Goal: Navigation & Orientation: Find specific page/section

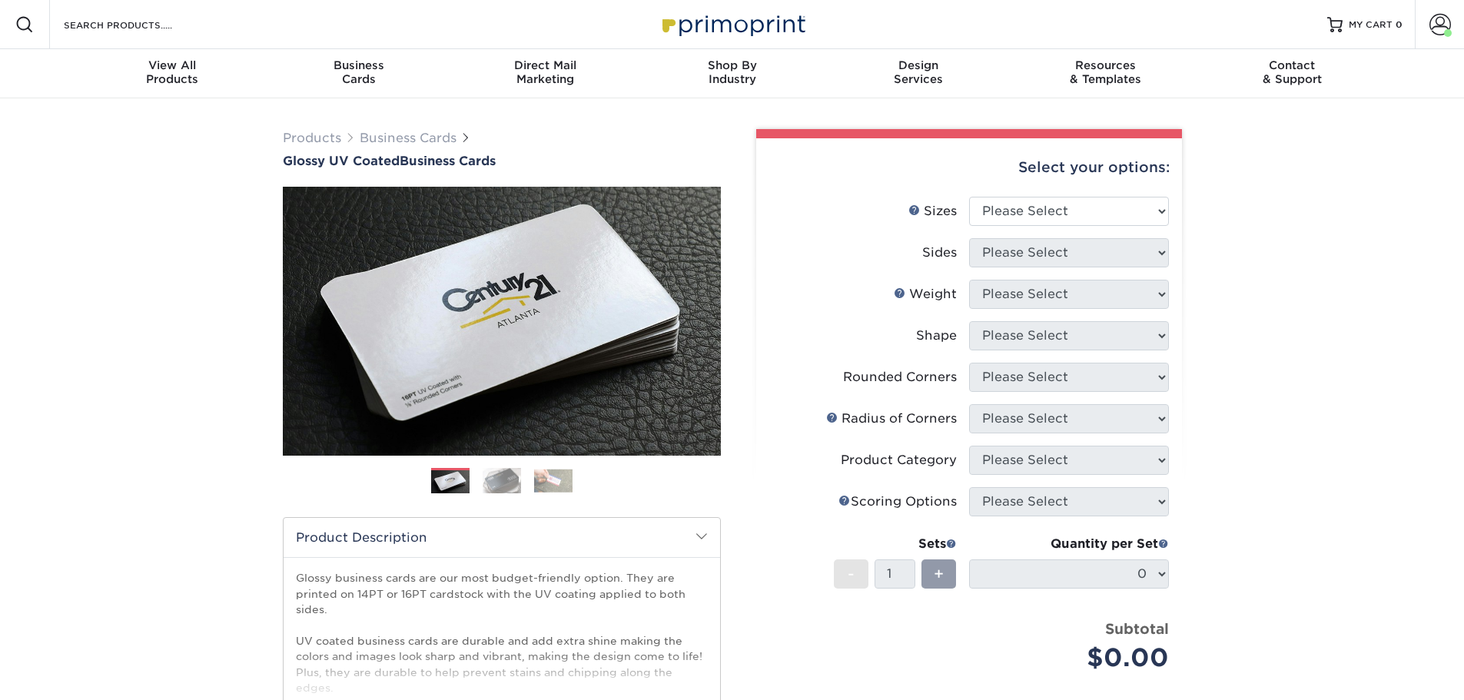
click at [1283, 170] on div "Products Business Cards Glossy UV Coated Business Cards Previous Next" at bounding box center [732, 508] width 1464 height 821
click at [1385, 28] on span "MY CART" at bounding box center [1371, 24] width 44 height 13
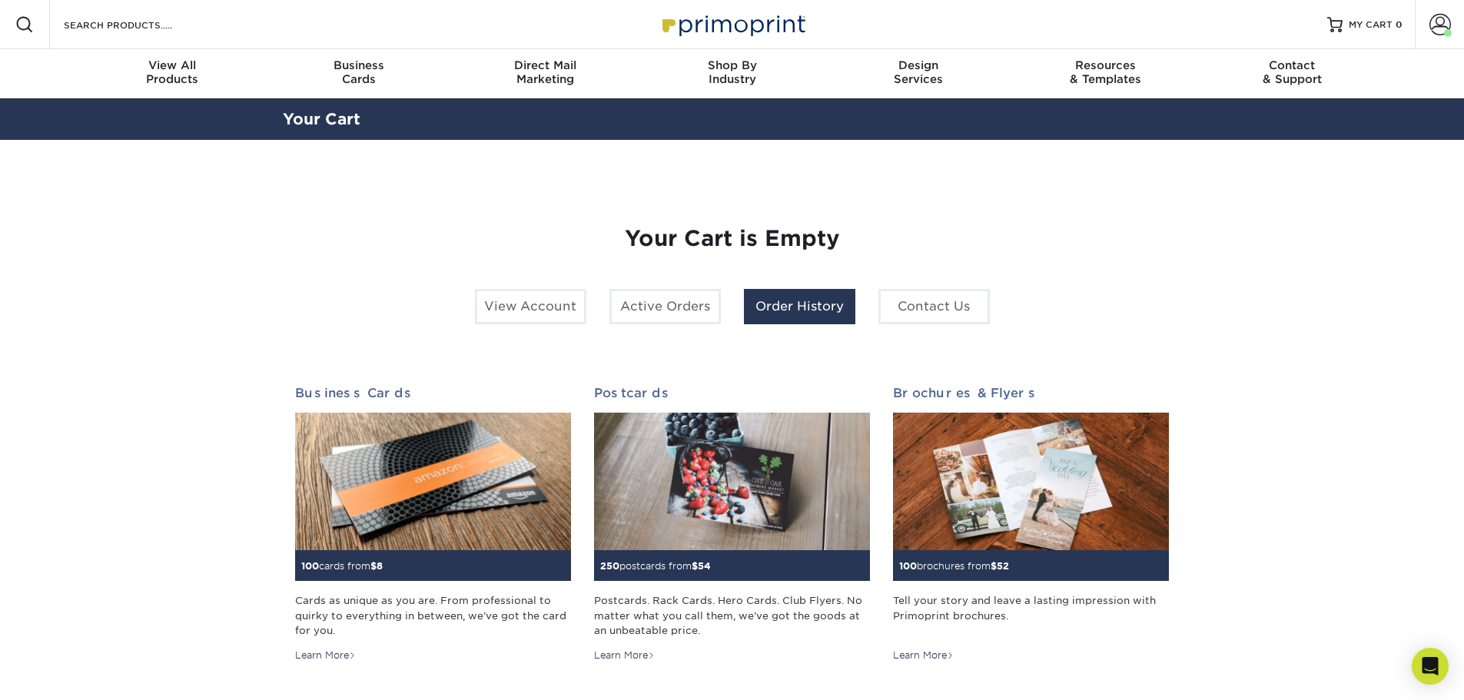
click at [800, 302] on link "Order History" at bounding box center [799, 306] width 111 height 35
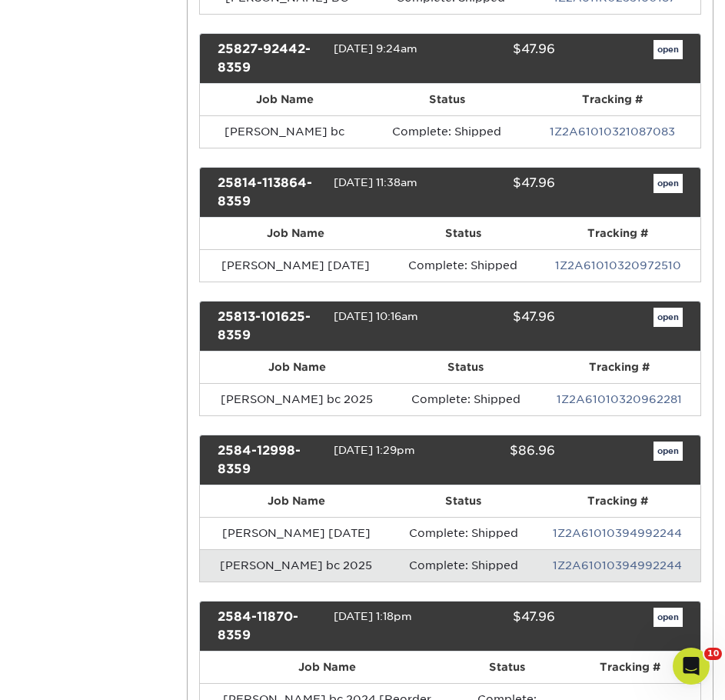
scroll to position [1153, 0]
